Goal: Find specific page/section: Find specific page/section

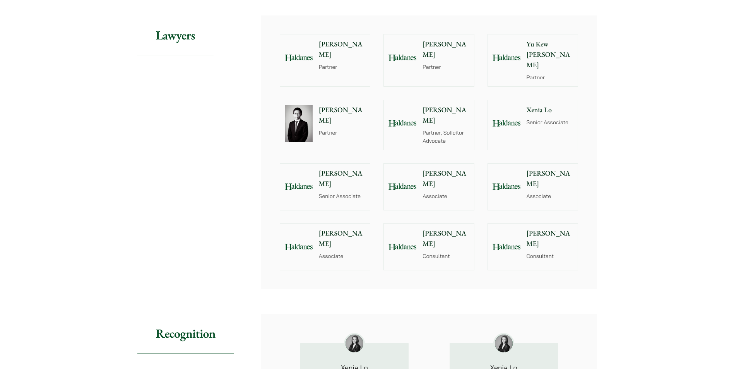
scroll to position [657, 0]
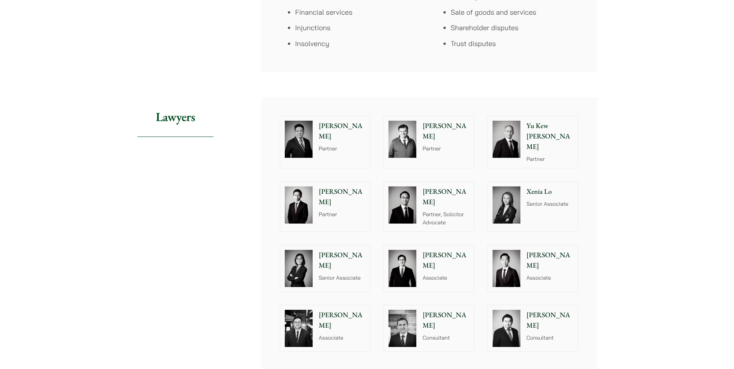
click at [326, 210] on p "Partner" at bounding box center [342, 214] width 47 height 8
click at [525, 124] on div "[PERSON_NAME] [PERSON_NAME] Partner" at bounding box center [551, 142] width 53 height 52
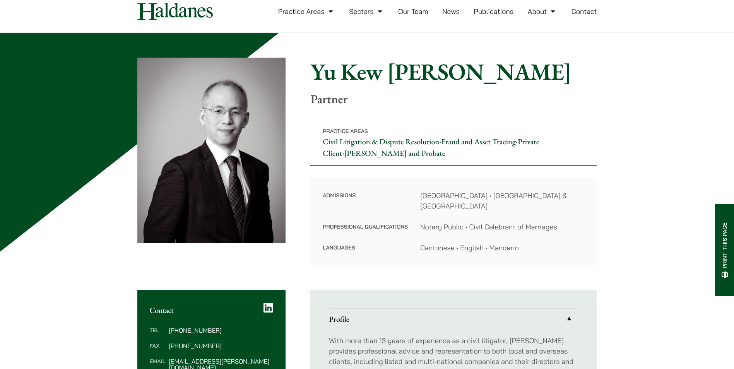
scroll to position [39, 0]
